Goal: Task Accomplishment & Management: Manage account settings

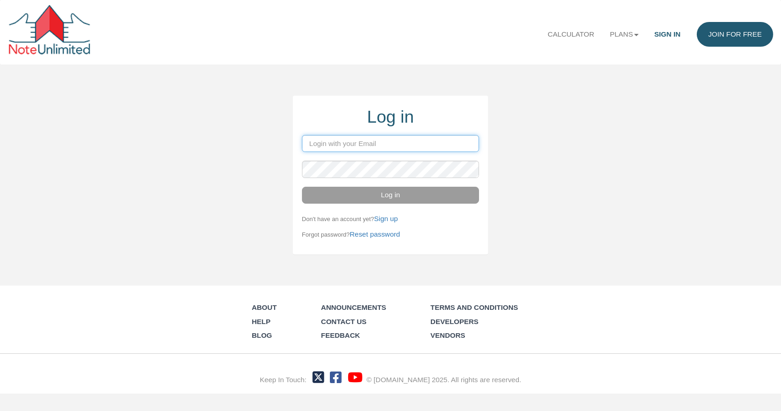
type input "abundantblueprinthomes@gmail.com"
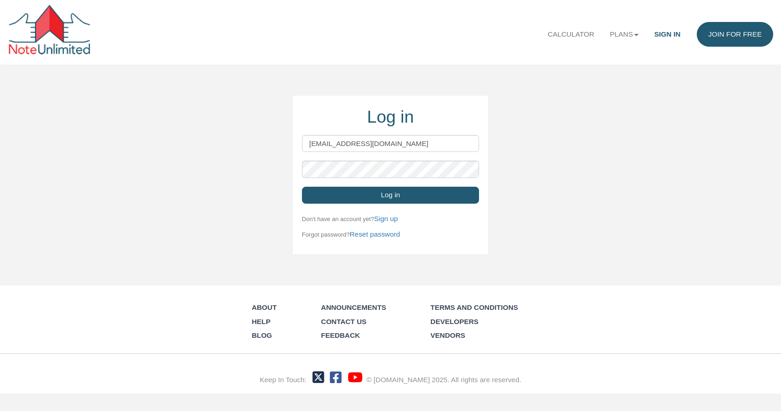
click at [433, 198] on button "Log in" at bounding box center [390, 195] width 177 height 17
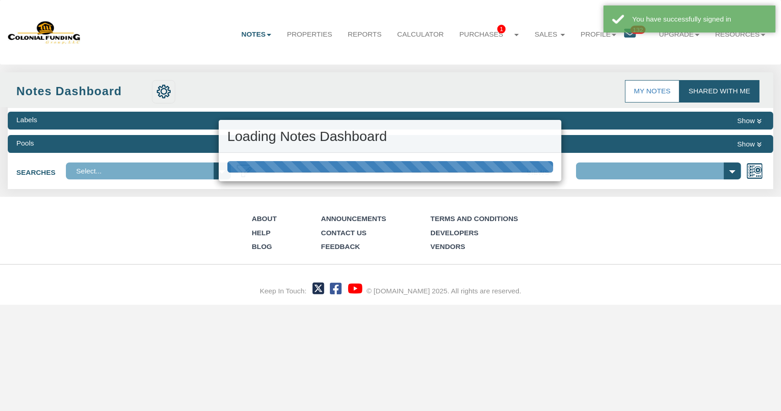
select select "316"
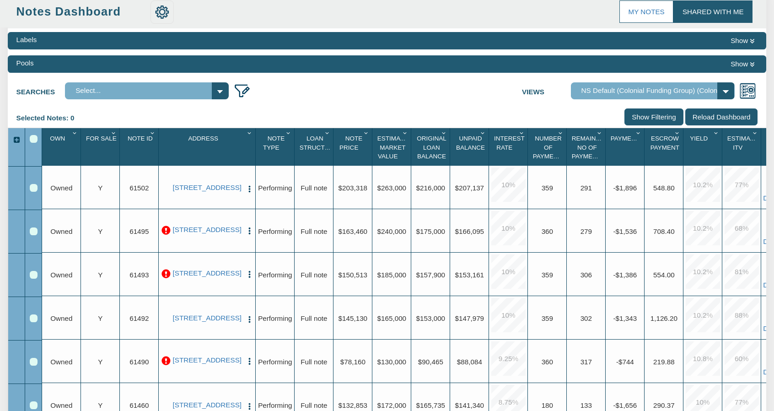
scroll to position [81, 0]
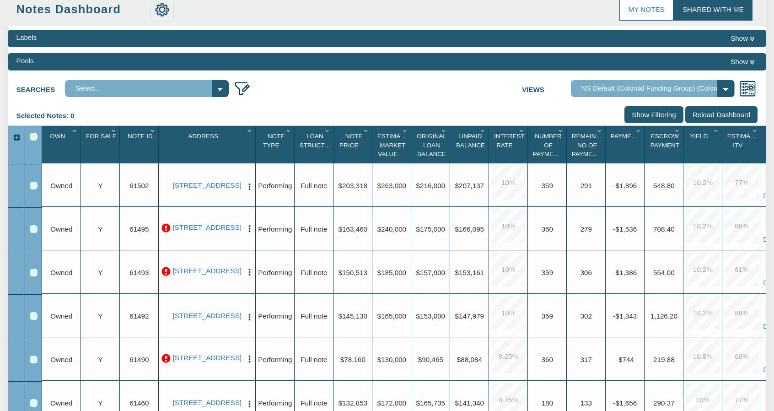
click at [433, 198] on div "Upgrade $216,000" at bounding box center [430, 184] width 39 height 43
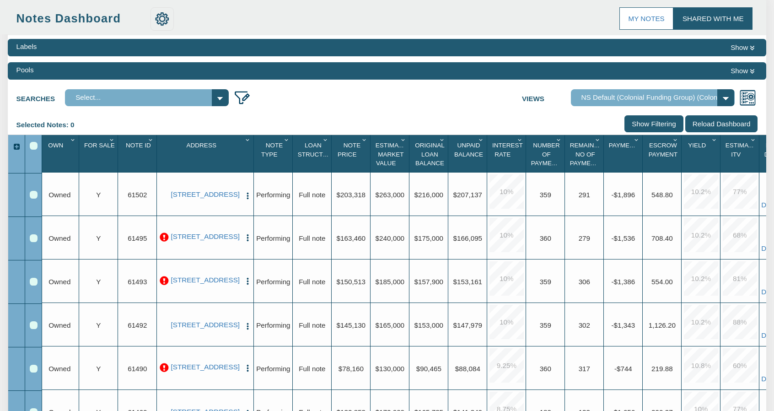
scroll to position [0, 0]
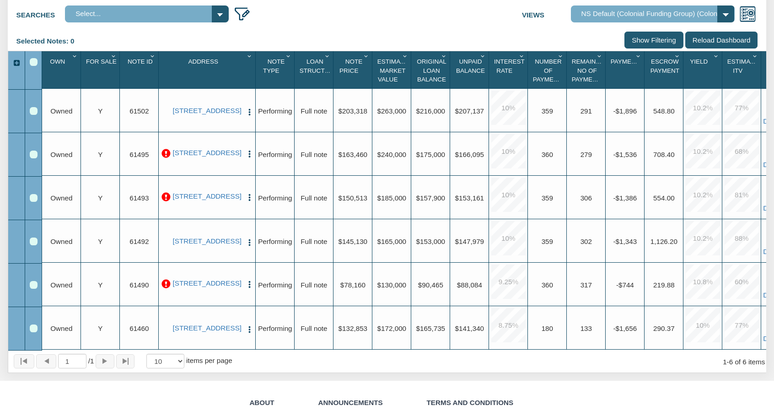
click at [363, 290] on div "Upgrade $78,160" at bounding box center [352, 285] width 35 height 10
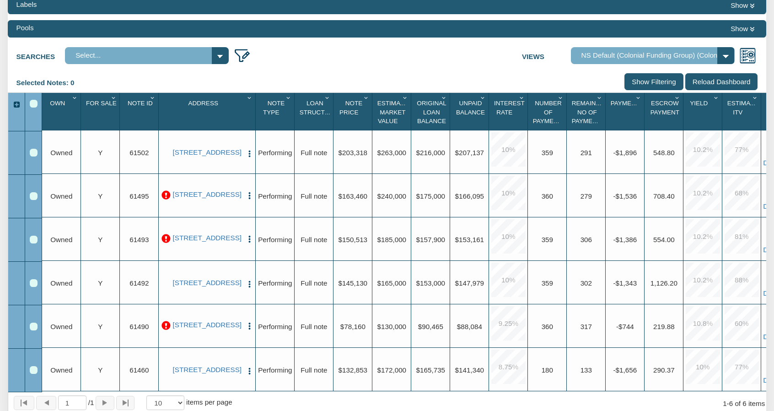
click at [726, 53] on select "Default View NS Default (Colonial Funding Group) (Colonial Funding Group)" at bounding box center [653, 55] width 164 height 17
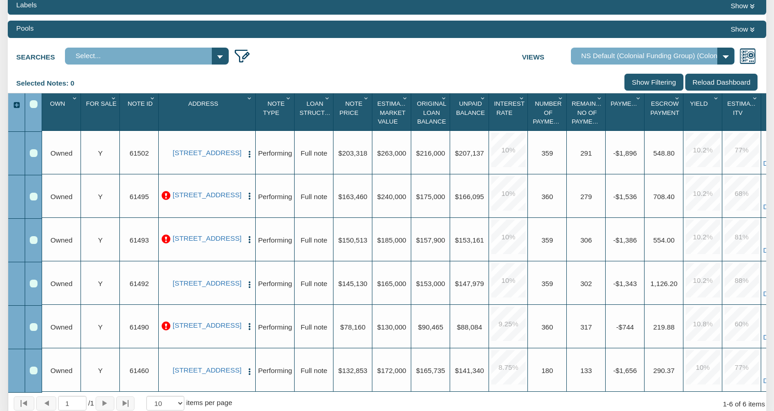
click at [350, 337] on div "Upgrade $78,160" at bounding box center [352, 326] width 39 height 43
click at [189, 329] on link "[STREET_ADDRESS]" at bounding box center [207, 325] width 70 height 8
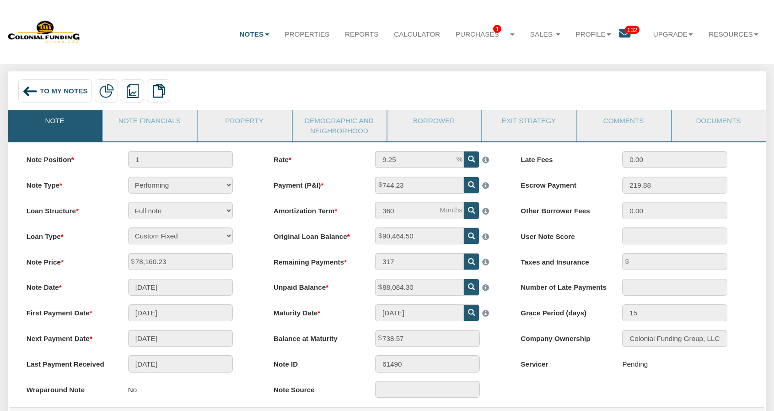
click at [42, 36] on img at bounding box center [44, 32] width 73 height 24
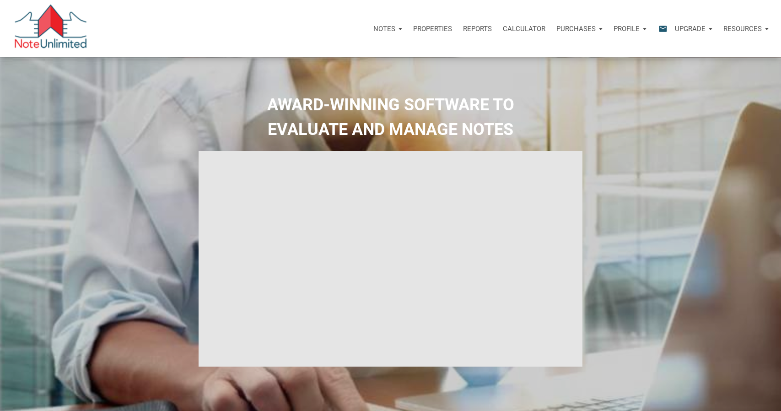
select select
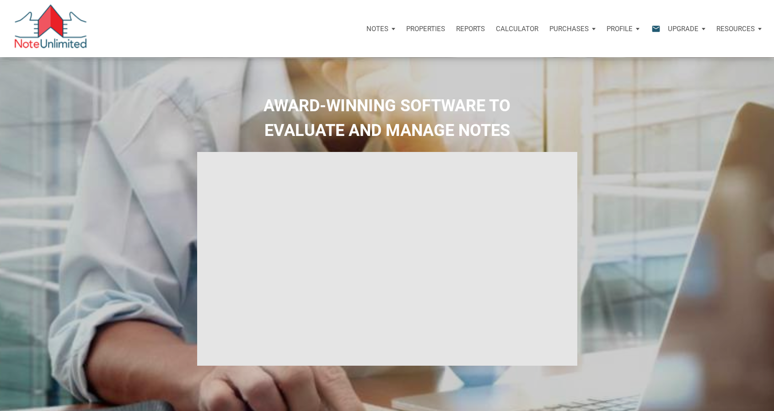
type input "Introduction to new features"
select select
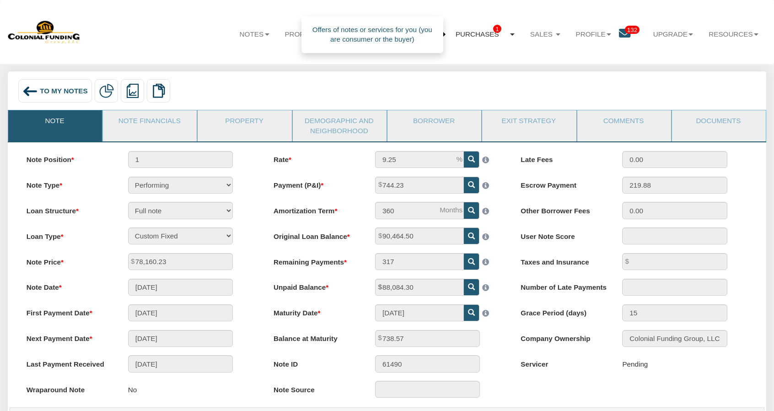
click at [492, 32] on link "Purchases 1" at bounding box center [485, 34] width 75 height 25
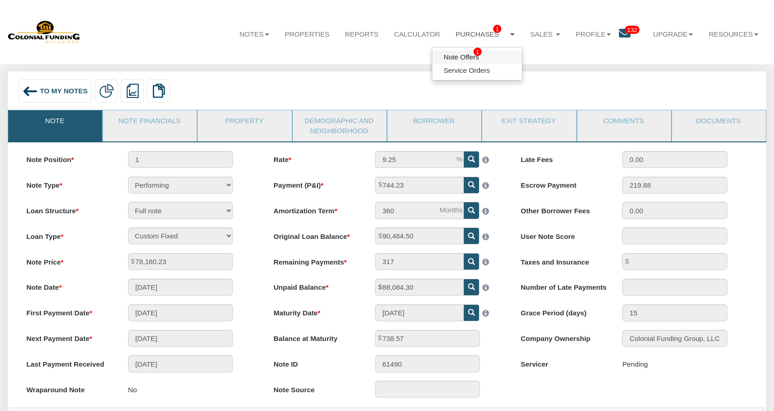
click at [454, 51] on link "Note Offers 1" at bounding box center [477, 56] width 90 height 13
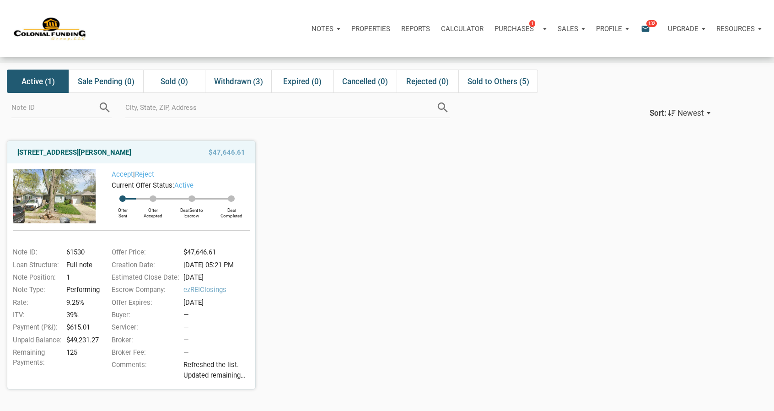
scroll to position [36, 0]
click at [502, 86] on div "Sold to Others (5)" at bounding box center [498, 80] width 80 height 23
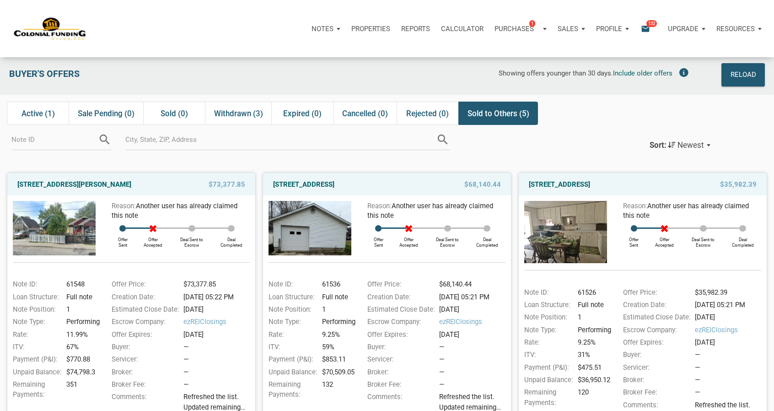
scroll to position [0, 0]
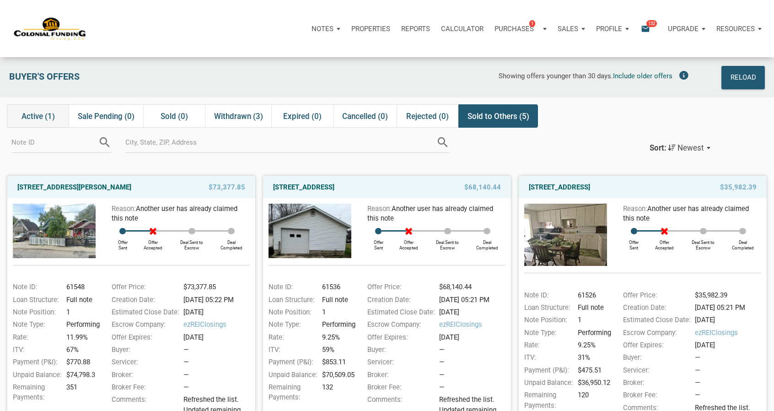
click at [50, 113] on span "Active (1)" at bounding box center [37, 116] width 33 height 11
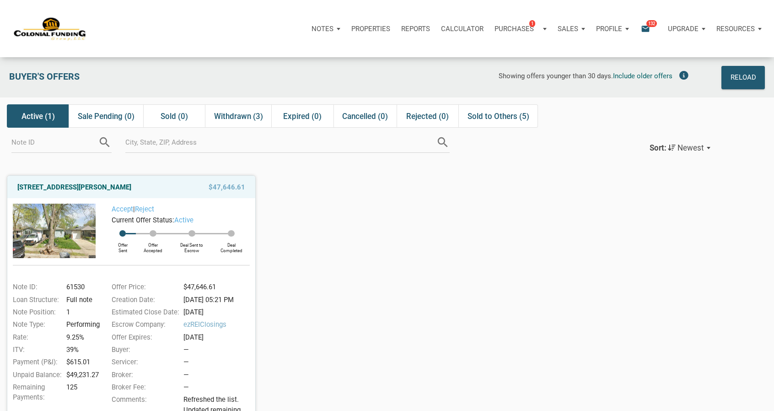
click at [648, 27] on icon "email" at bounding box center [645, 28] width 11 height 11
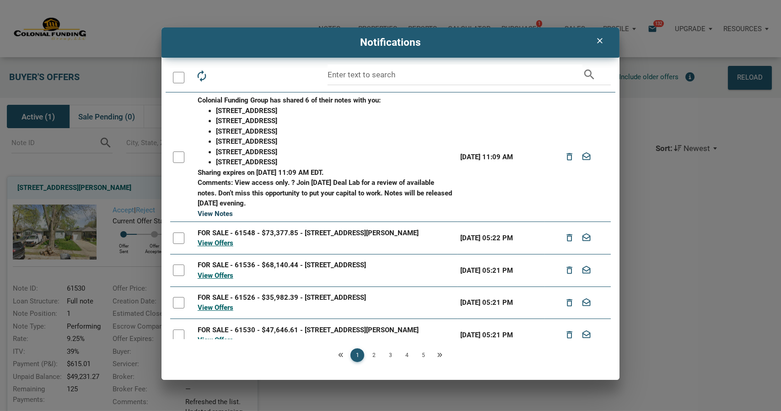
click at [216, 215] on link "View Notes" at bounding box center [215, 213] width 35 height 8
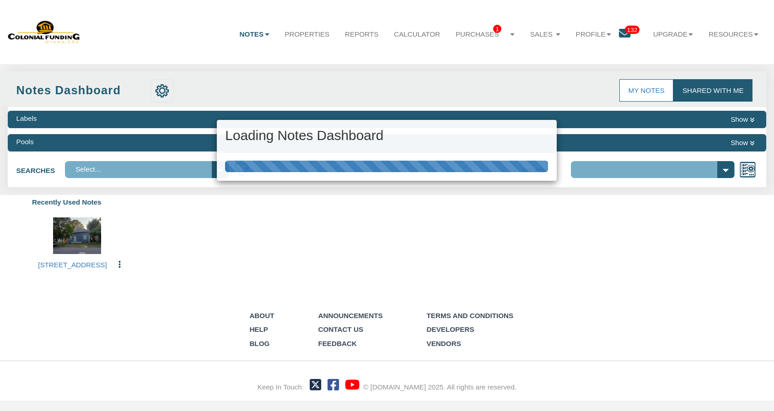
select select "316"
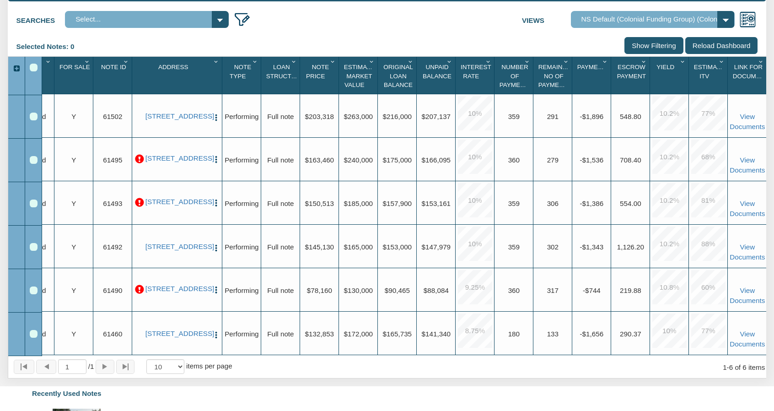
scroll to position [149, 0]
